Goal: Task Accomplishment & Management: Use online tool/utility

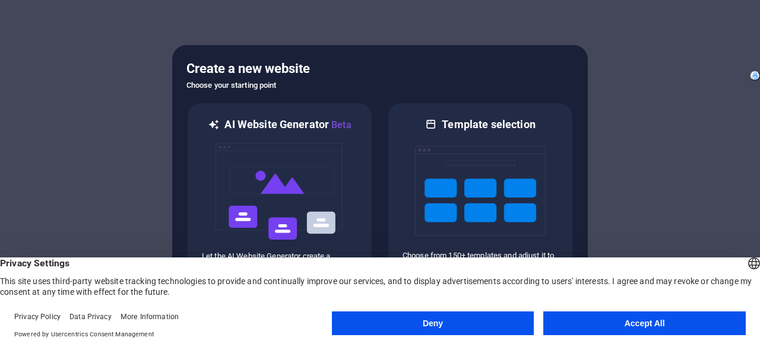
click at [657, 326] on button "Accept All" at bounding box center [644, 324] width 203 height 24
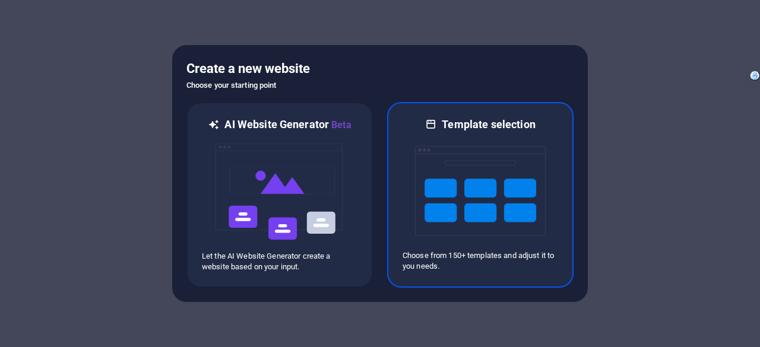
click at [489, 200] on img at bounding box center [480, 191] width 131 height 119
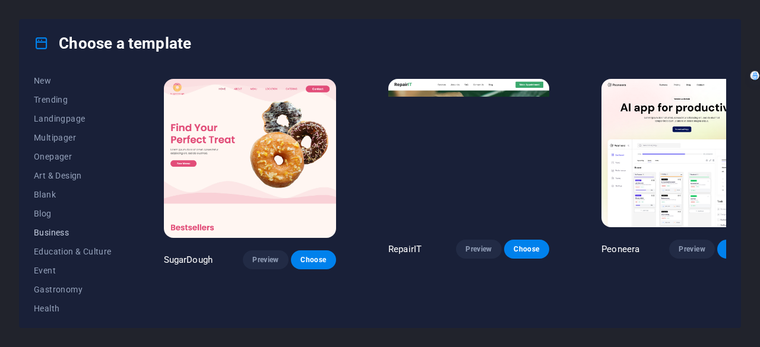
scroll to position [59, 0]
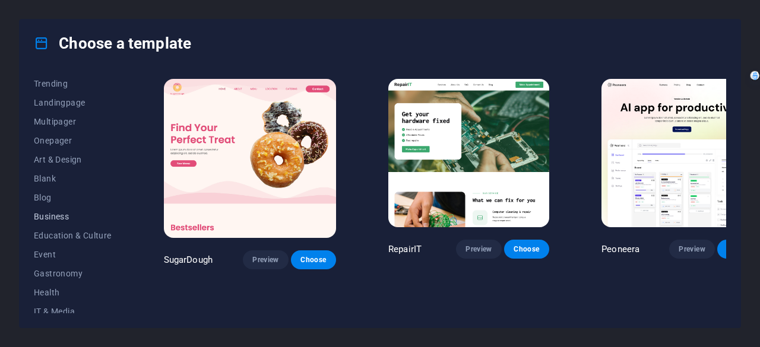
click at [63, 220] on span "Business" at bounding box center [73, 217] width 78 height 10
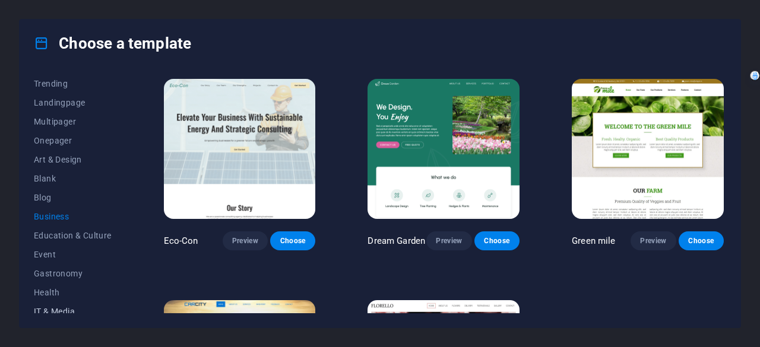
click at [63, 307] on span "IT & Media" at bounding box center [73, 312] width 78 height 10
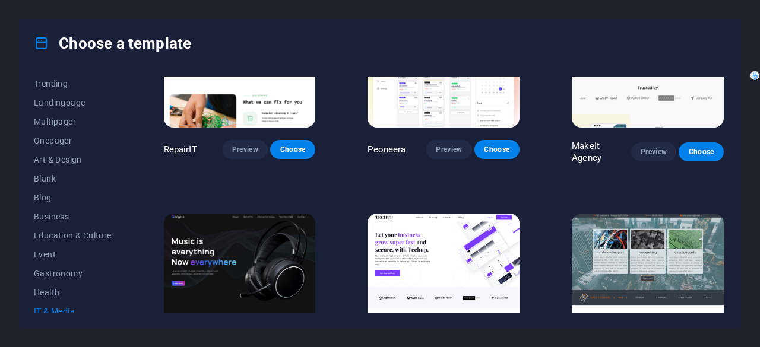
scroll to position [119, 0]
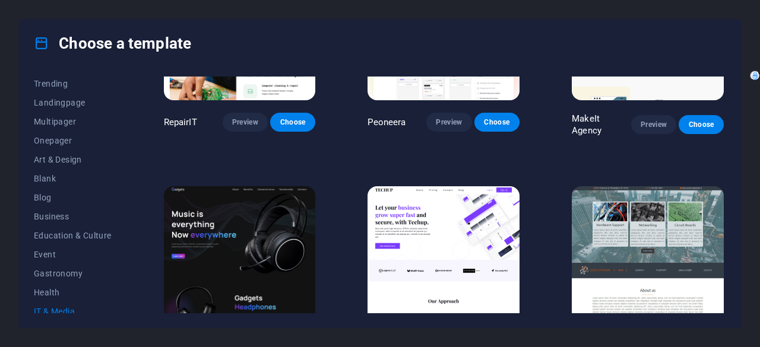
click at [443, 201] on img at bounding box center [444, 256] width 152 height 140
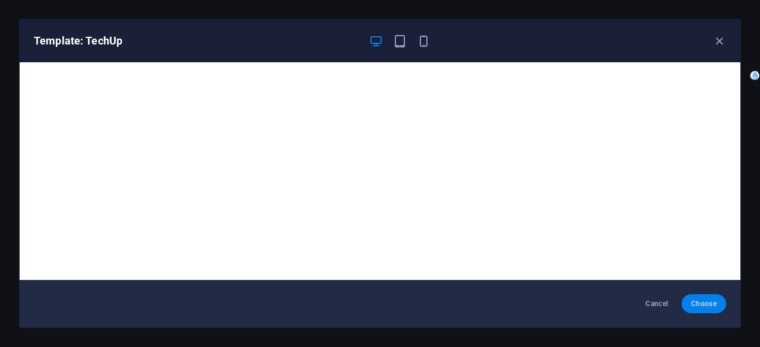
click at [692, 301] on span "Choose" at bounding box center [704, 304] width 26 height 10
